Goal: Task Accomplishment & Management: Manage account settings

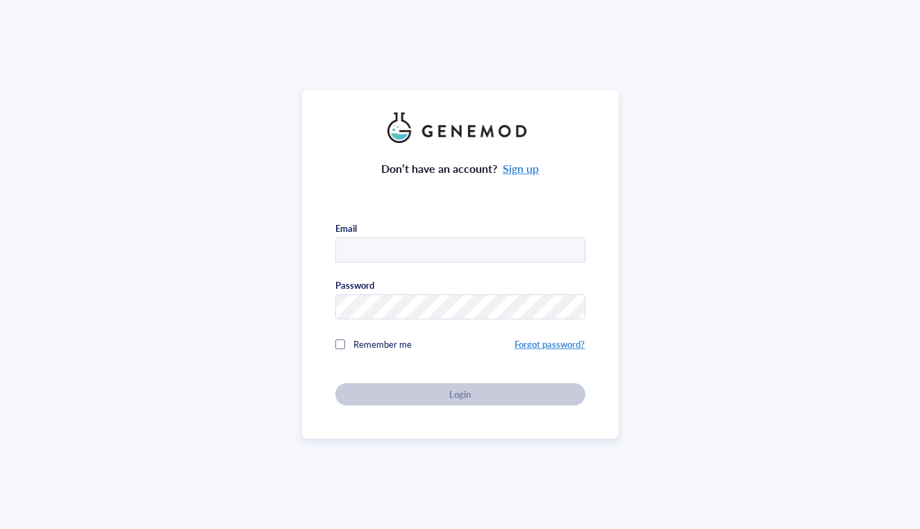
type input "[EMAIL_ADDRESS][DOMAIN_NAME]"
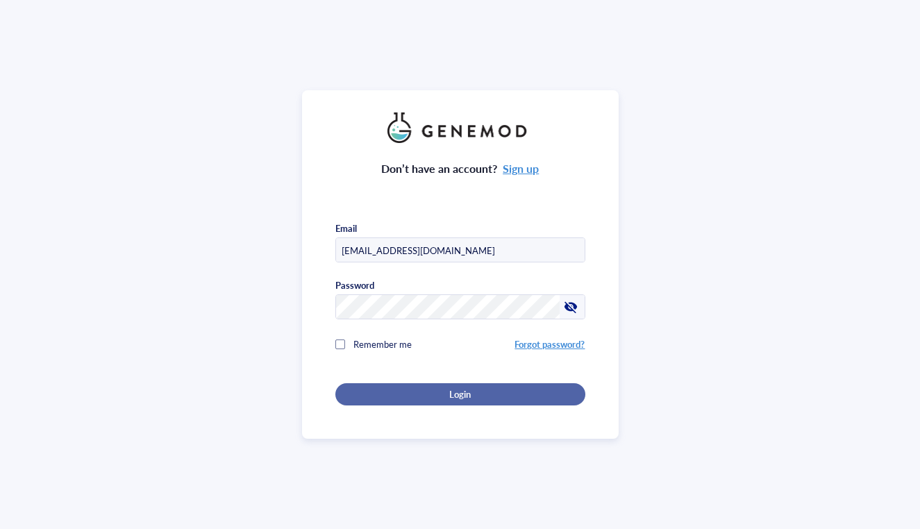
click at [463, 393] on span "Login" at bounding box center [460, 394] width 22 height 13
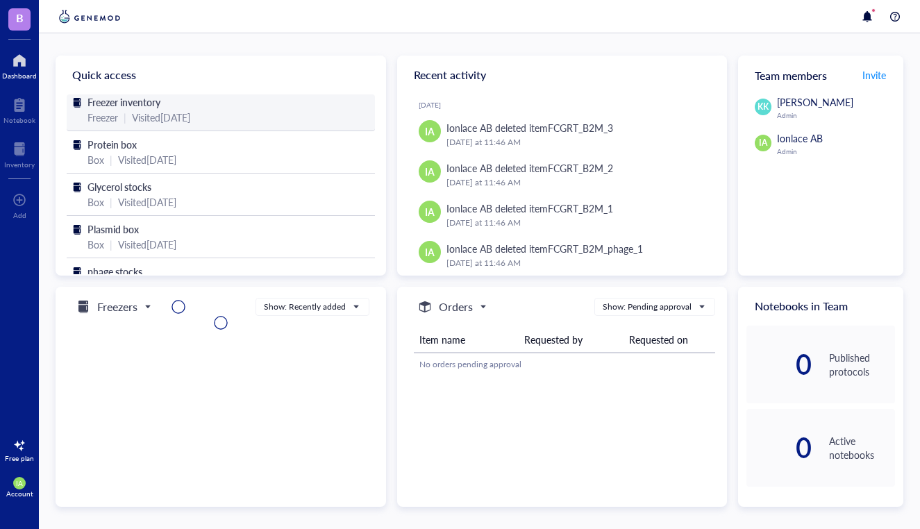
click at [125, 119] on div "|" at bounding box center [125, 117] width 3 height 15
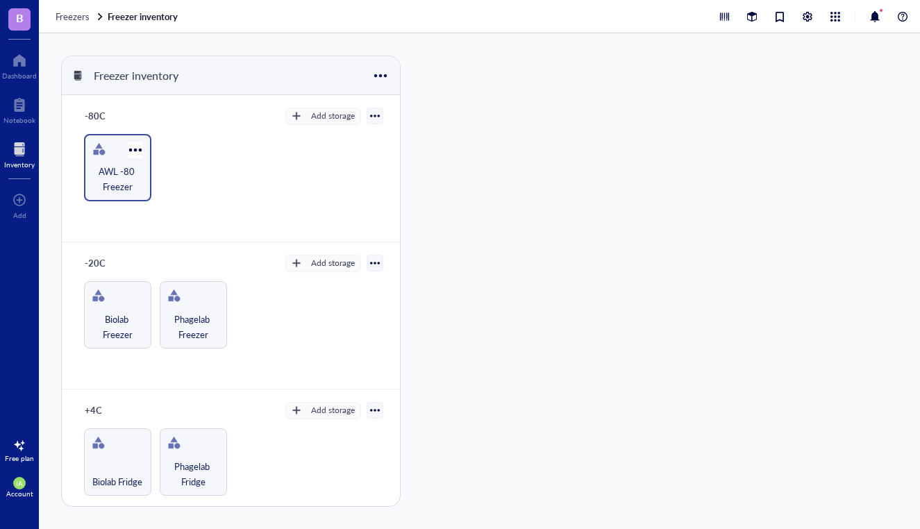
click at [123, 175] on span "AWL -80 Freezer" at bounding box center [117, 179] width 53 height 31
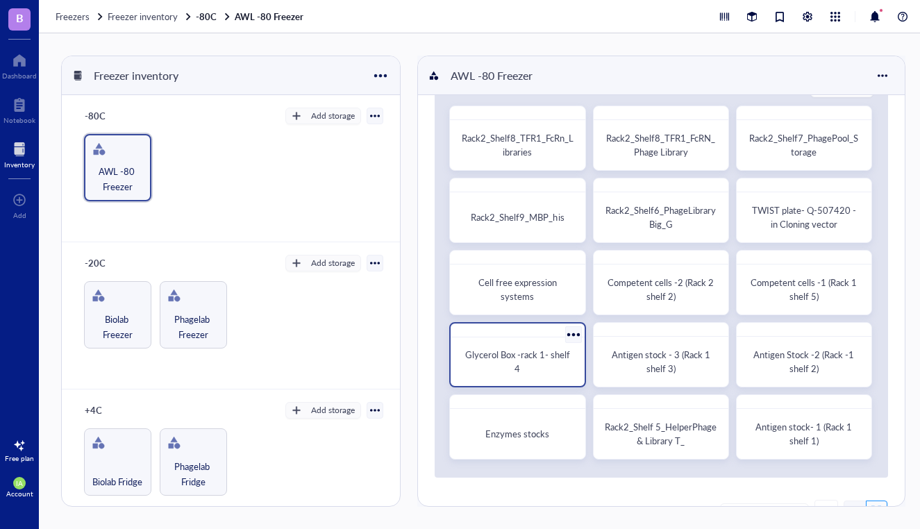
scroll to position [49, 0]
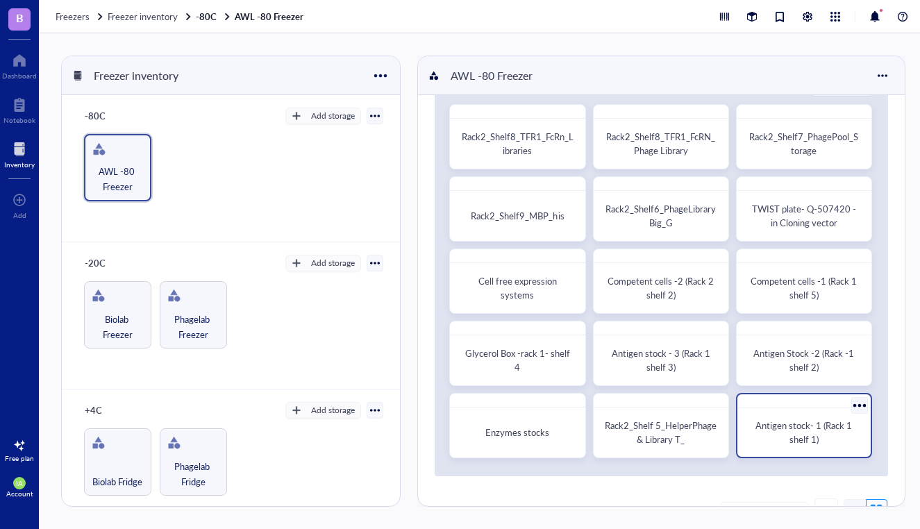
click at [792, 435] on span "Antigen stock- 1 (Rack 1 shelf 1)" at bounding box center [805, 432] width 99 height 27
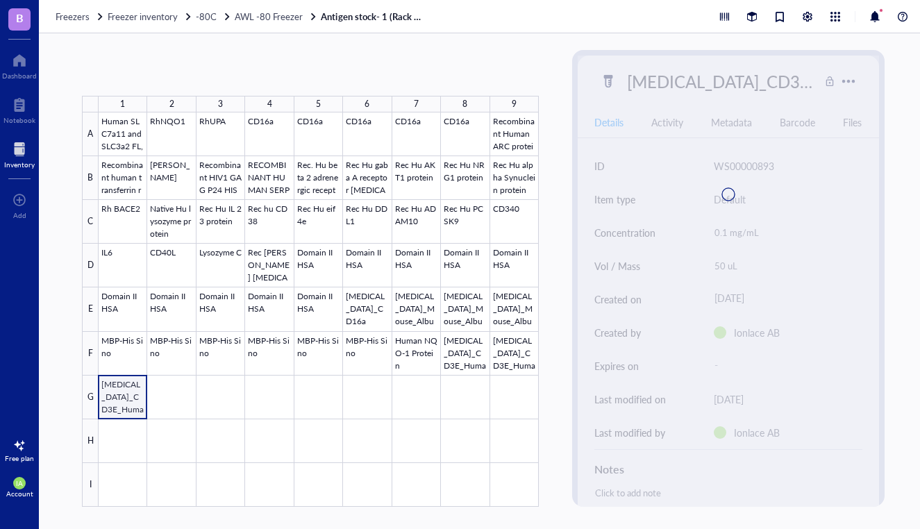
click at [111, 403] on div at bounding box center [319, 310] width 440 height 395
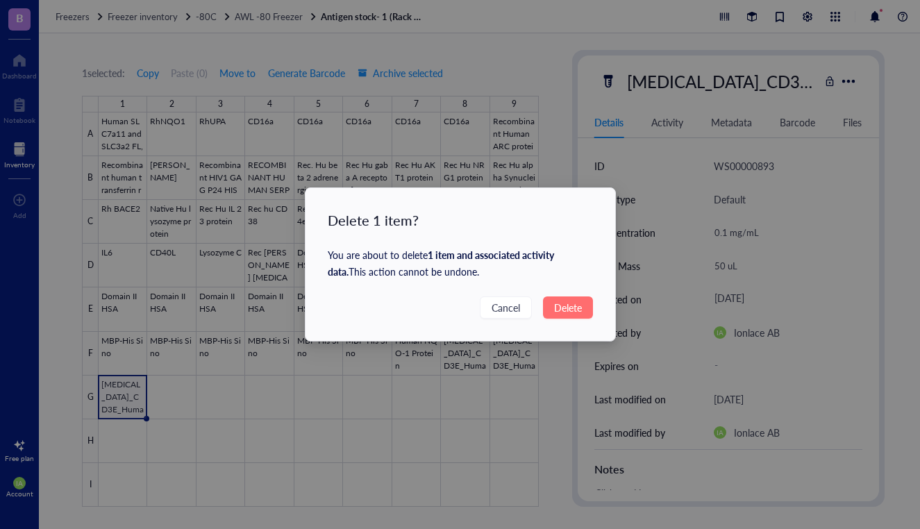
click at [576, 311] on span "Delete" at bounding box center [568, 307] width 28 height 15
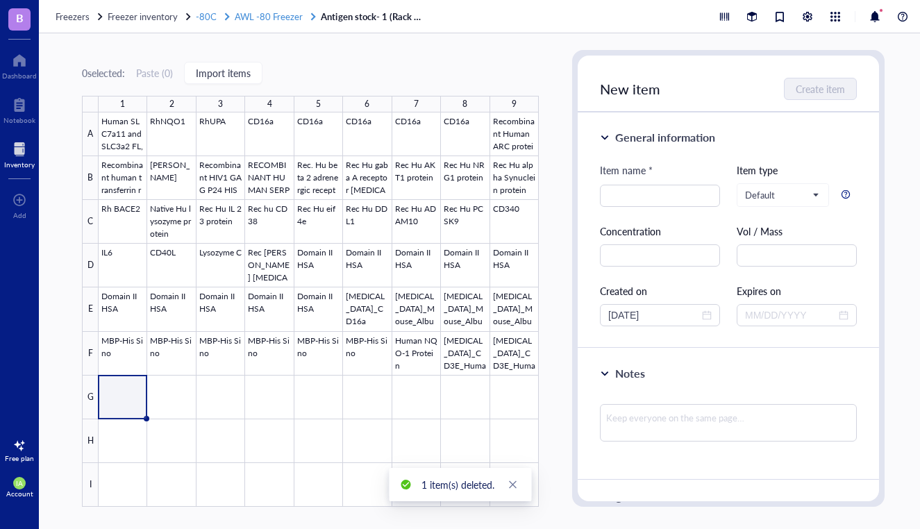
click at [269, 11] on span "AWL -80 Freezer" at bounding box center [269, 16] width 68 height 13
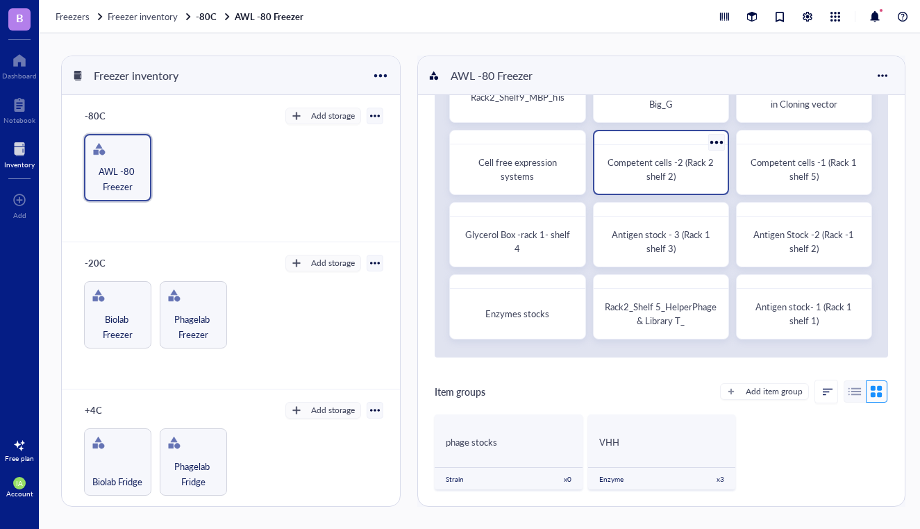
scroll to position [166, 0]
